Goal: Task Accomplishment & Management: Complete application form

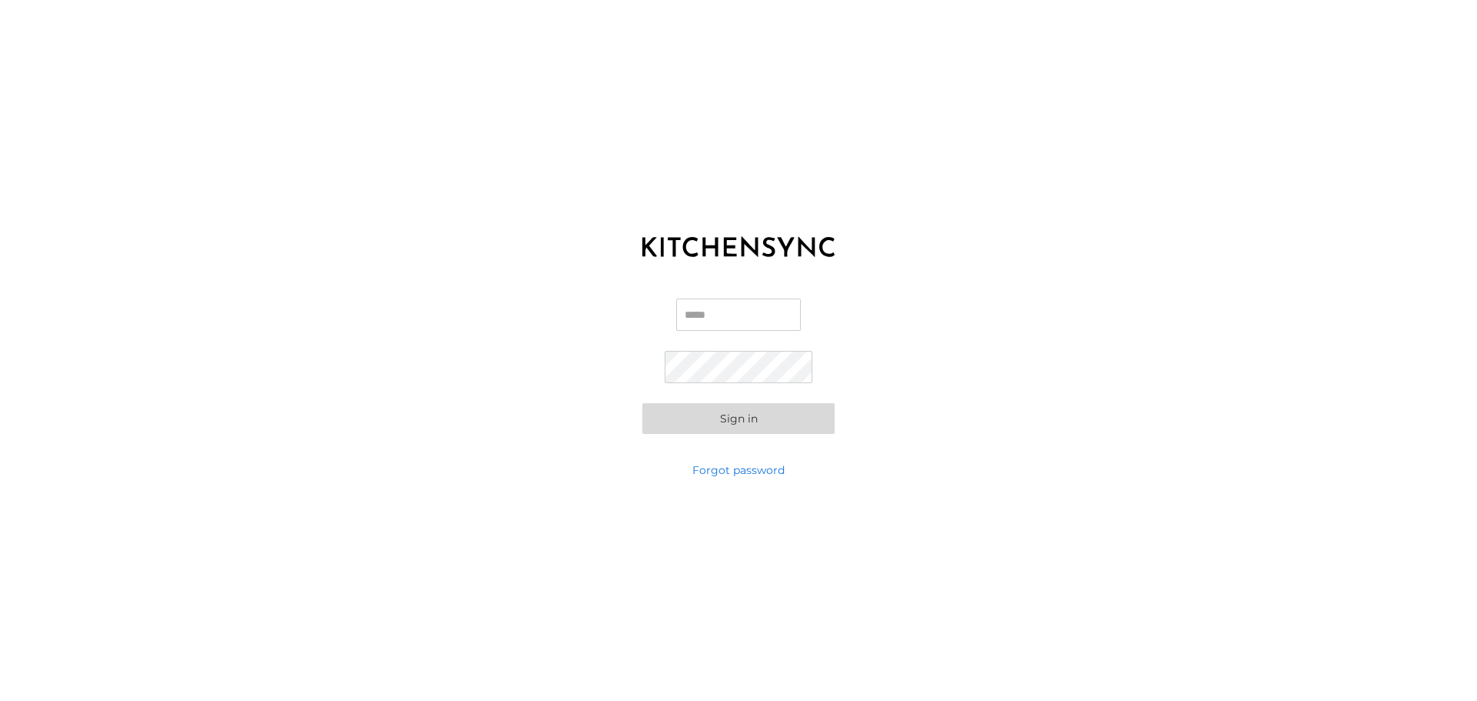
click at [751, 316] on input "Email" at bounding box center [738, 315] width 125 height 32
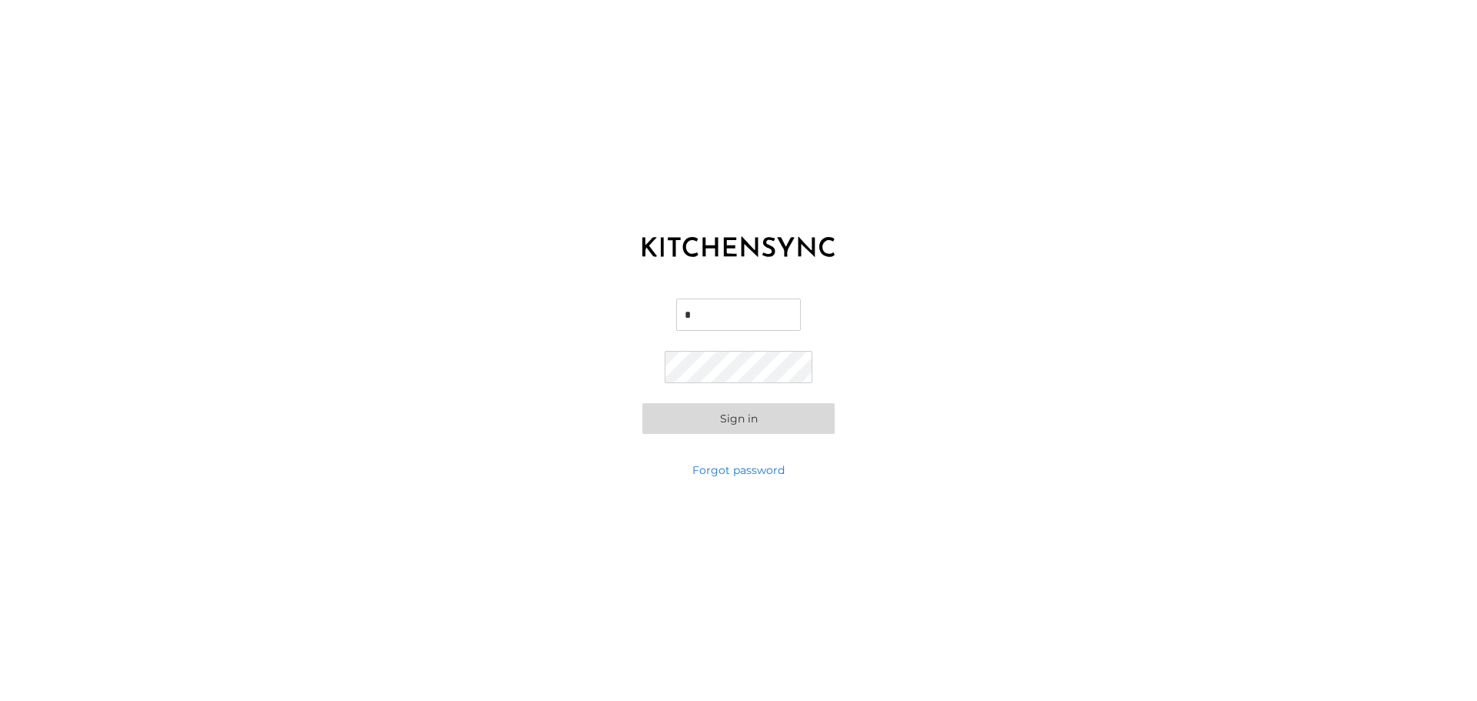
type input "*"
click at [274, 248] on div "KITCHEN SYNC LOGIN Email * Password Sign in Forgot password" at bounding box center [738, 350] width 1477 height 701
